Goal: Information Seeking & Learning: Learn about a topic

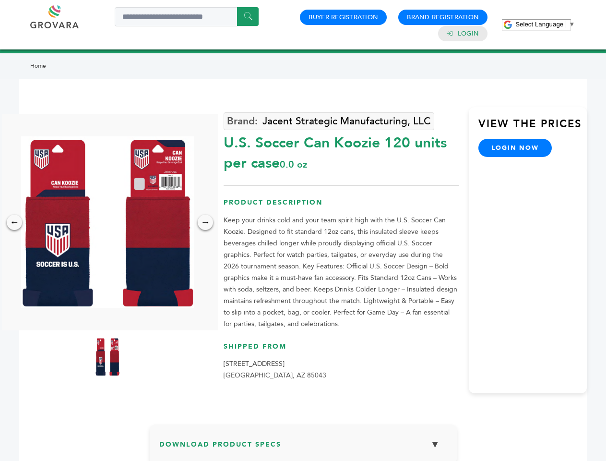
click at [545, 24] on span "Select Language" at bounding box center [539, 24] width 48 height 7
click at [107, 222] on img at bounding box center [107, 222] width 173 height 172
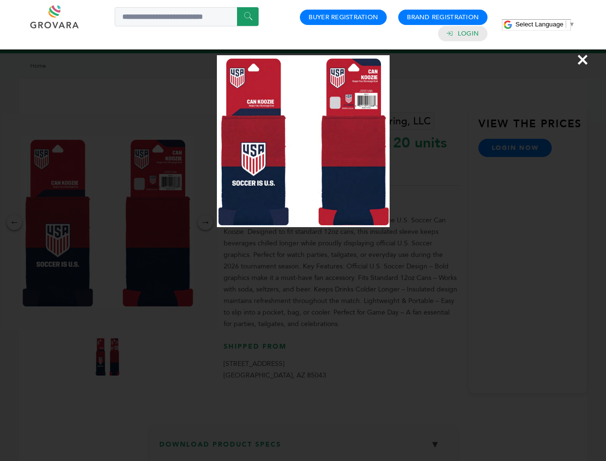
click at [14, 222] on div "×" at bounding box center [303, 230] width 606 height 461
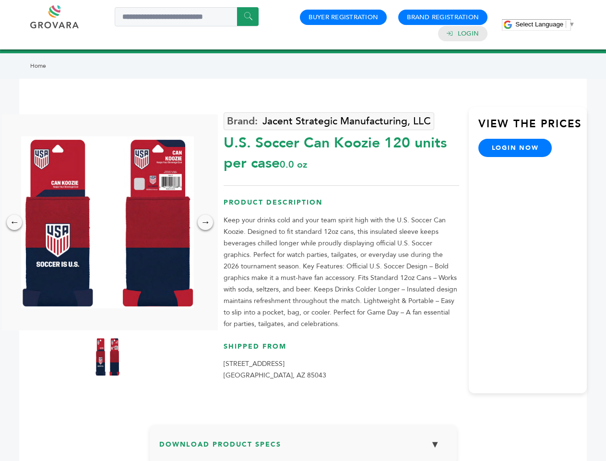
click at [205, 222] on div "→" at bounding box center [205, 221] width 15 height 15
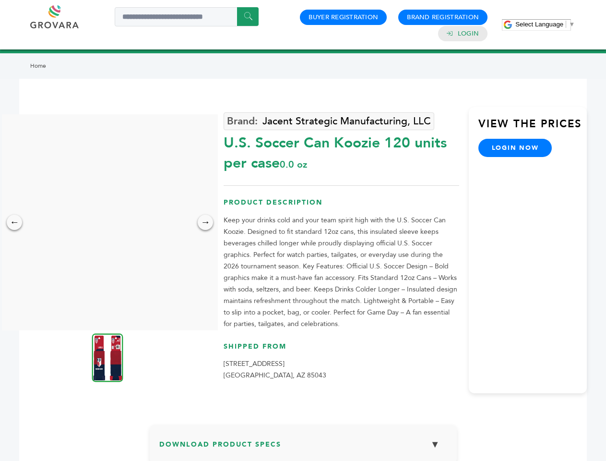
click at [107, 356] on img at bounding box center [107, 357] width 31 height 48
click at [0, 0] on div "×" at bounding box center [0, 0] width 0 height 0
